Goal: Task Accomplishment & Management: Use online tool/utility

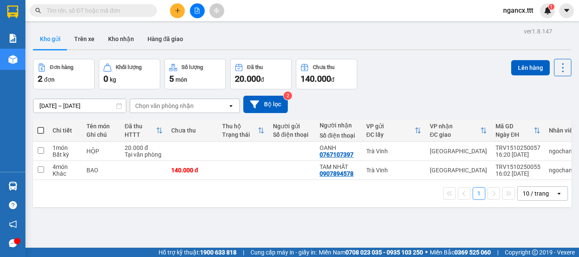
click at [129, 14] on input "text" at bounding box center [97, 10] width 100 height 9
click at [200, 10] on icon "file-add" at bounding box center [197, 11] width 6 height 6
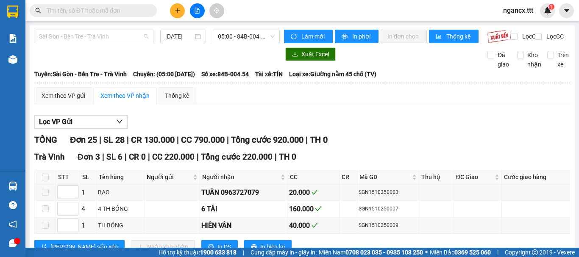
drag, startPoint x: 125, startPoint y: 33, endPoint x: 121, endPoint y: 51, distance: 19.0
click at [124, 35] on span "Sài Gòn - Bến Tre - Trà Vinh" at bounding box center [93, 36] width 109 height 13
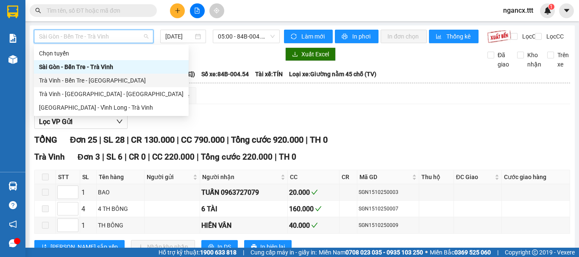
drag, startPoint x: 100, startPoint y: 81, endPoint x: 119, endPoint y: 72, distance: 21.2
click at [101, 81] on div "Trà Vinh - Bến Tre - [GEOGRAPHIC_DATA]" at bounding box center [111, 80] width 145 height 9
type input "[DATE]"
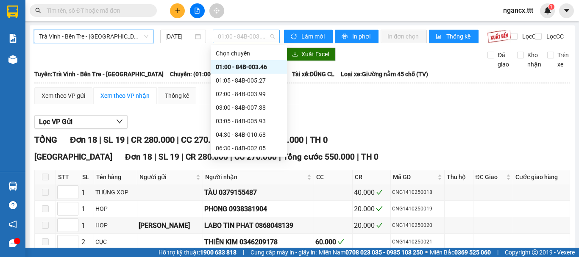
click at [243, 39] on span "01:00 - 84B-003.46" at bounding box center [246, 36] width 57 height 13
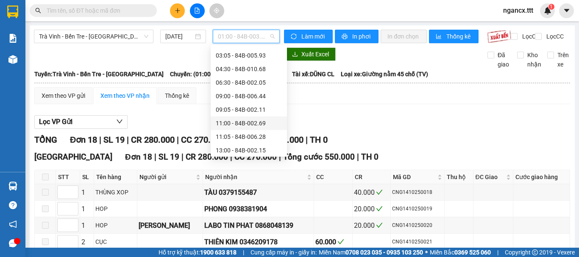
scroll to position [71, 0]
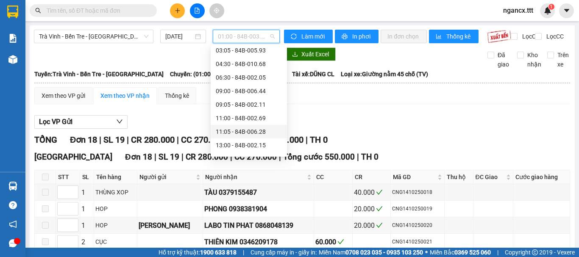
click at [235, 133] on div "11:05 - 84B-006.28" at bounding box center [249, 131] width 66 height 9
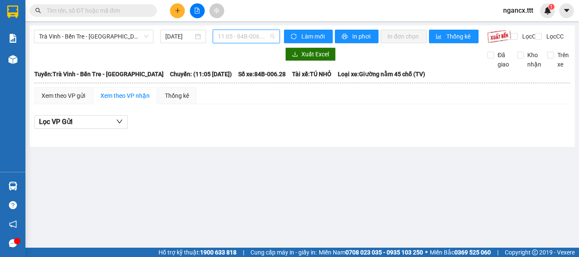
drag, startPoint x: 226, startPoint y: 35, endPoint x: 239, endPoint y: 63, distance: 30.7
click at [228, 36] on span "11:05 - 84B-006.28" at bounding box center [246, 36] width 57 height 13
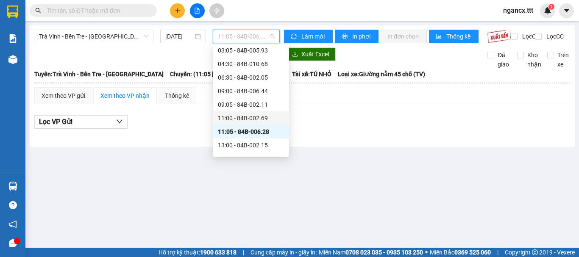
click at [235, 120] on div "11:00 - 84B-002.69" at bounding box center [251, 118] width 66 height 9
